Goal: Find specific page/section: Find specific page/section

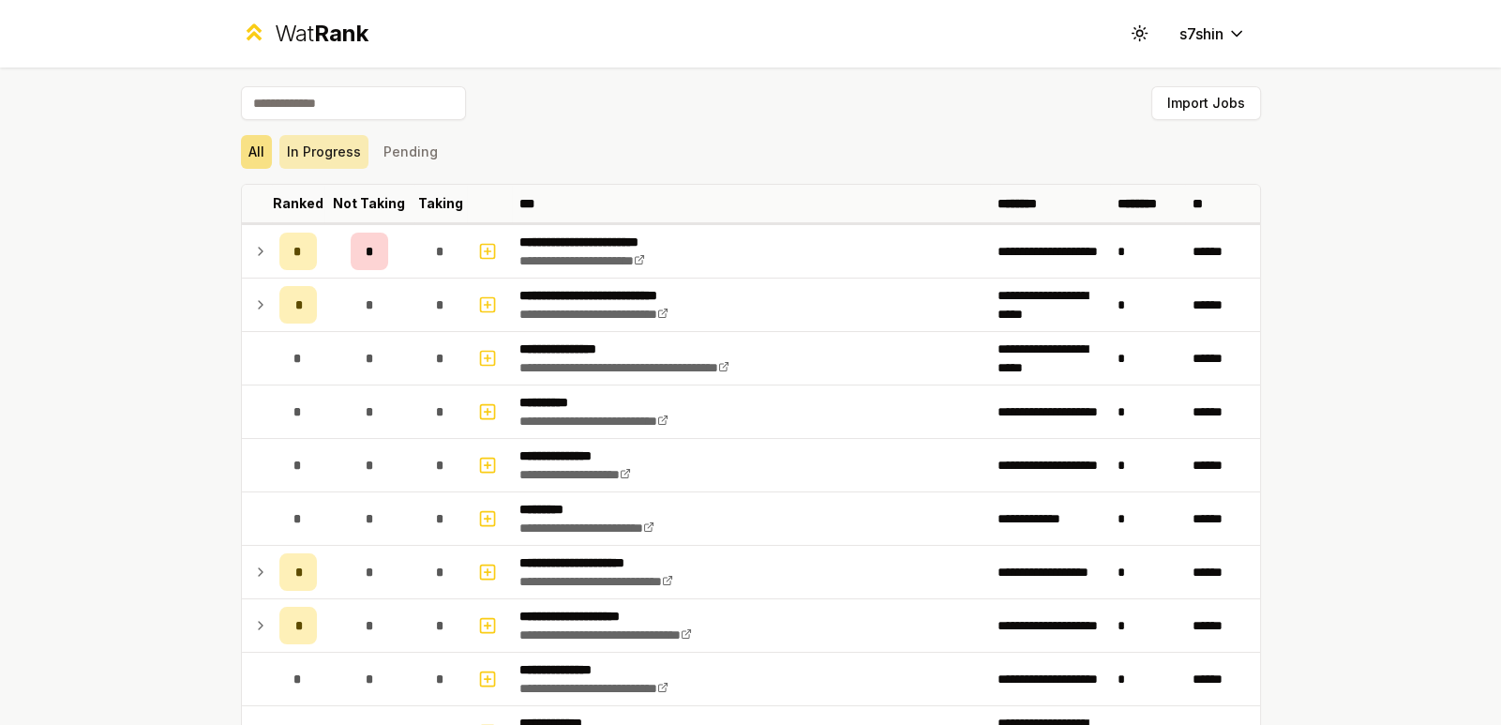
drag, startPoint x: 315, startPoint y: 152, endPoint x: 343, endPoint y: 143, distance: 29.4
click at [317, 151] on button "In Progress" at bounding box center [323, 152] width 89 height 34
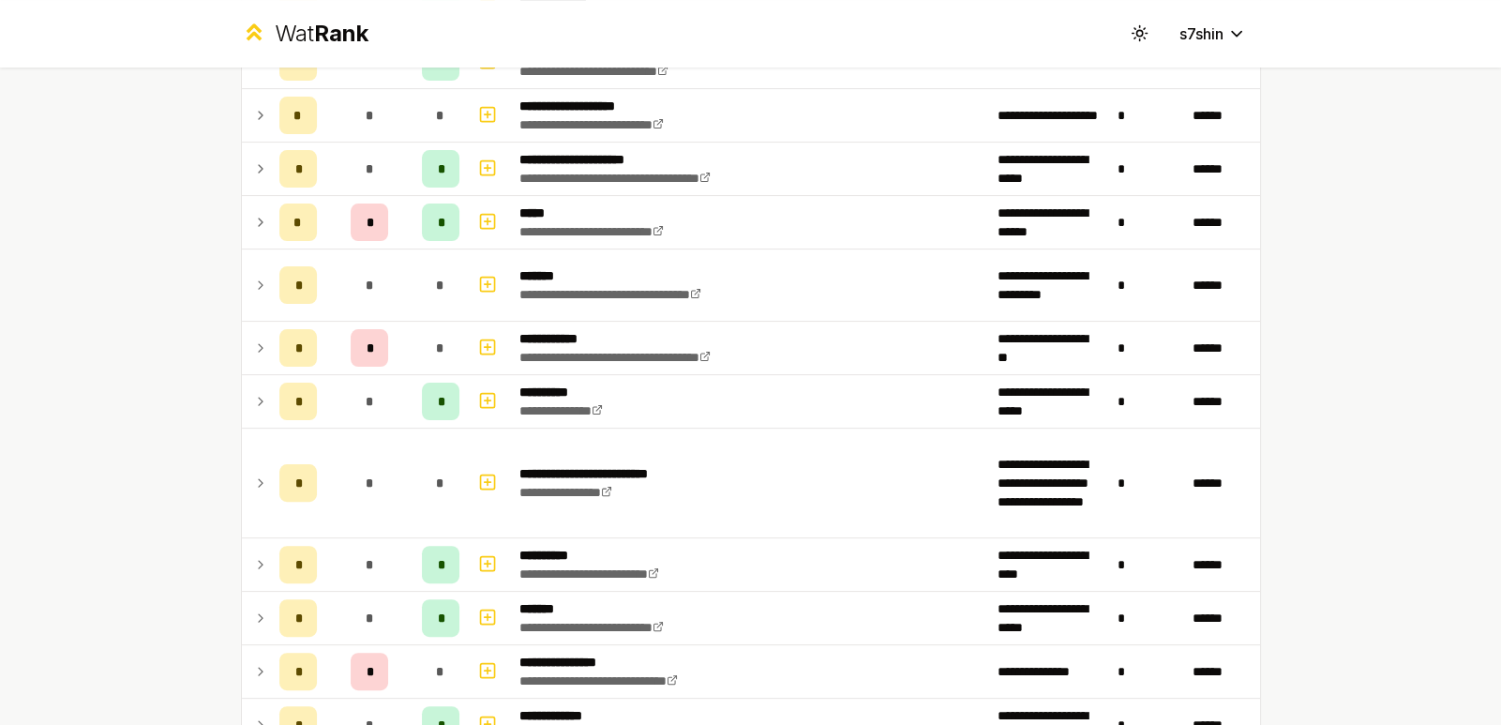
scroll to position [525, 0]
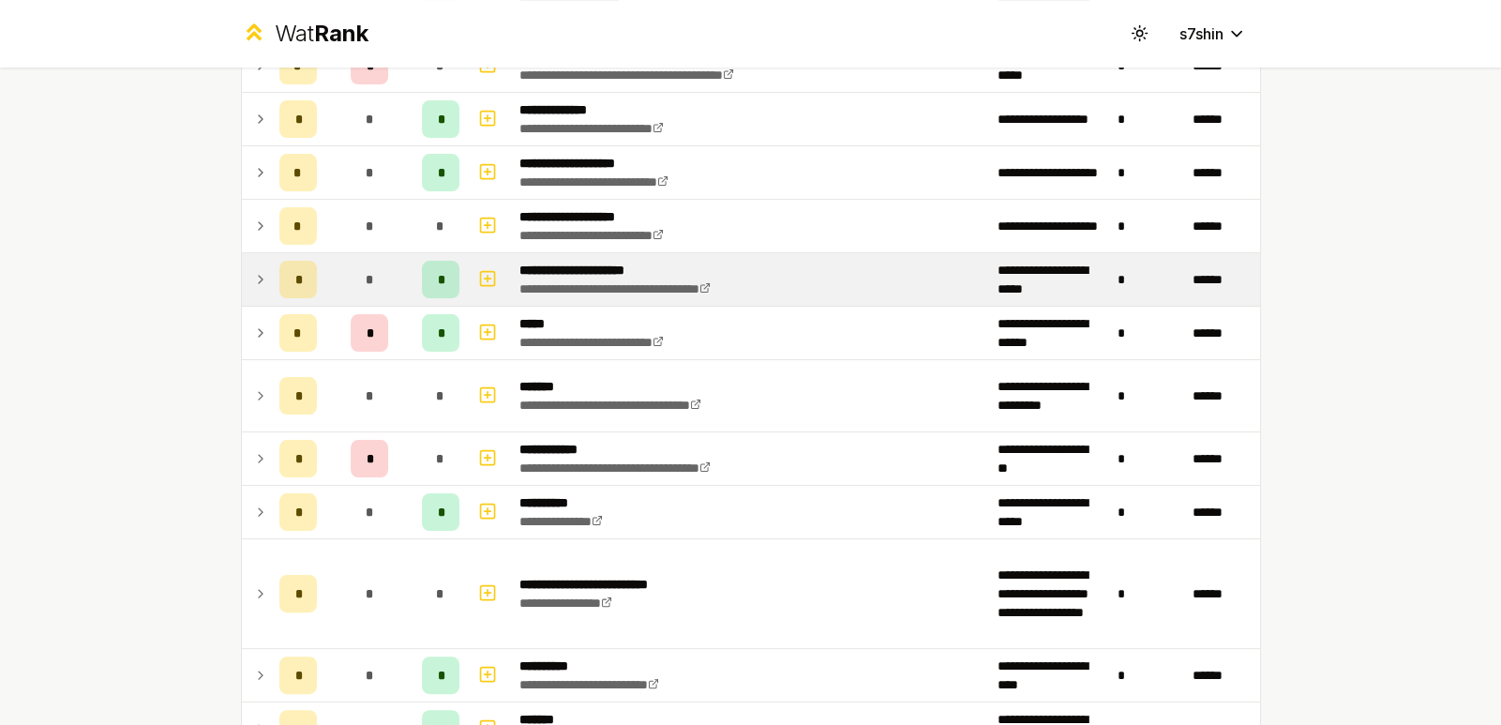
click at [746, 275] on p "**********" at bounding box center [643, 270] width 248 height 19
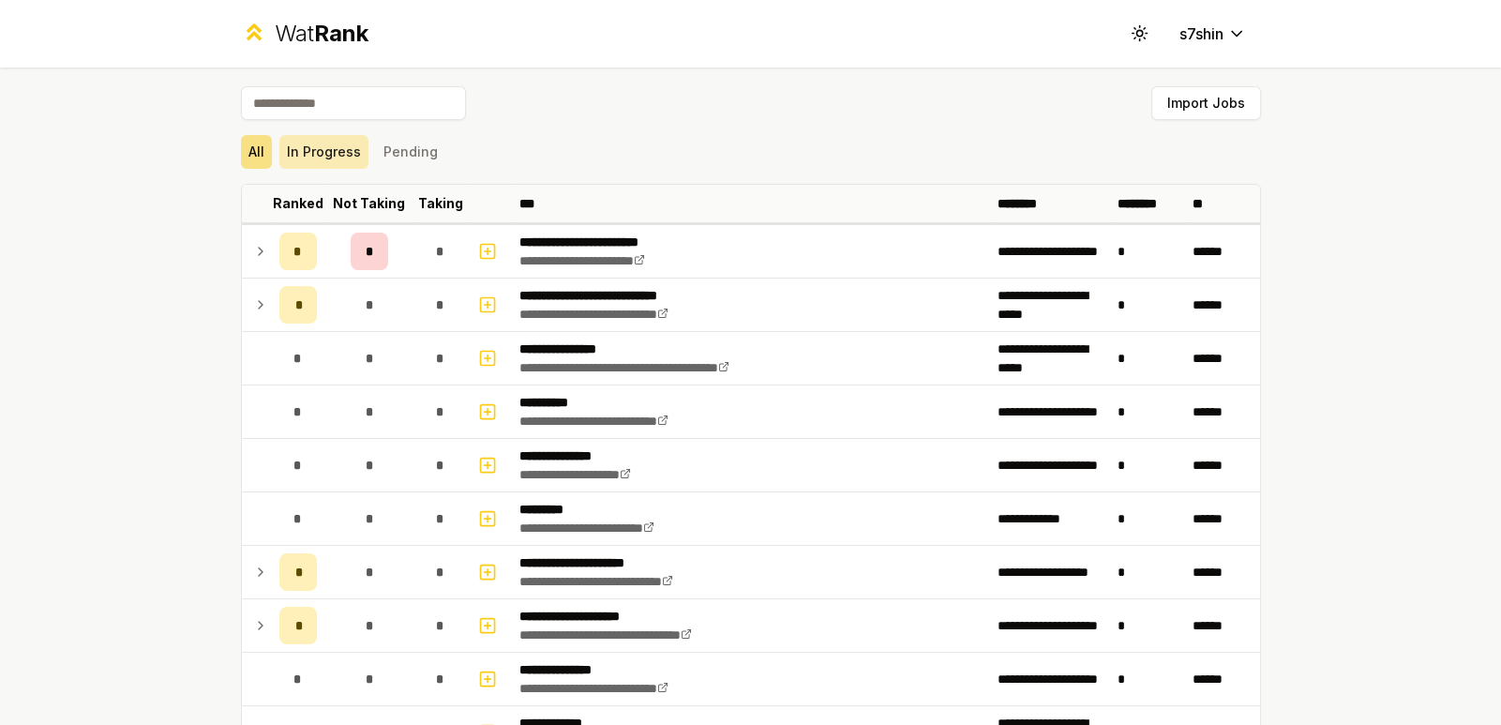
click at [294, 162] on button "In Progress" at bounding box center [323, 152] width 89 height 34
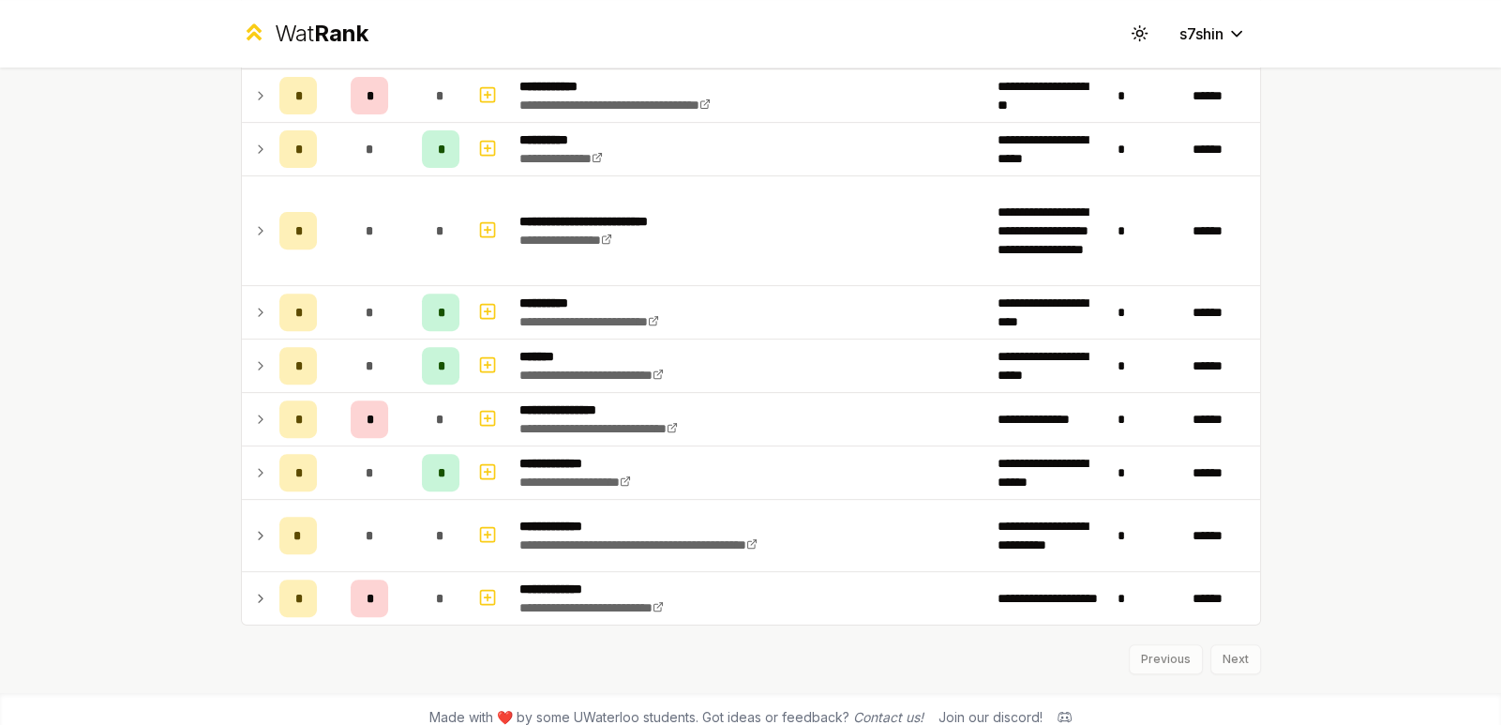
scroll to position [899, 0]
